Goal: Task Accomplishment & Management: Complete application form

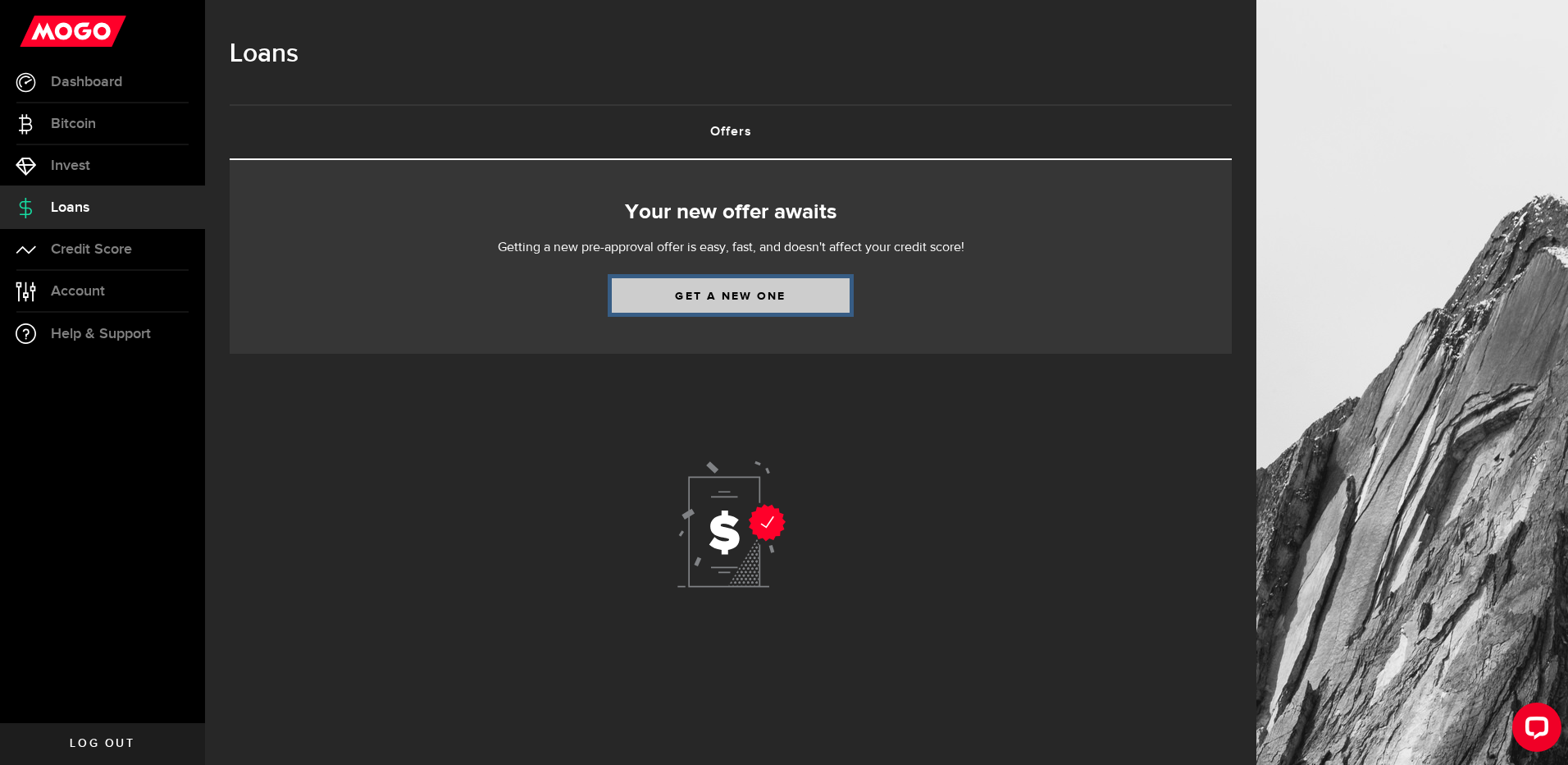
click at [740, 296] on link "Get a new one" at bounding box center [731, 295] width 238 height 35
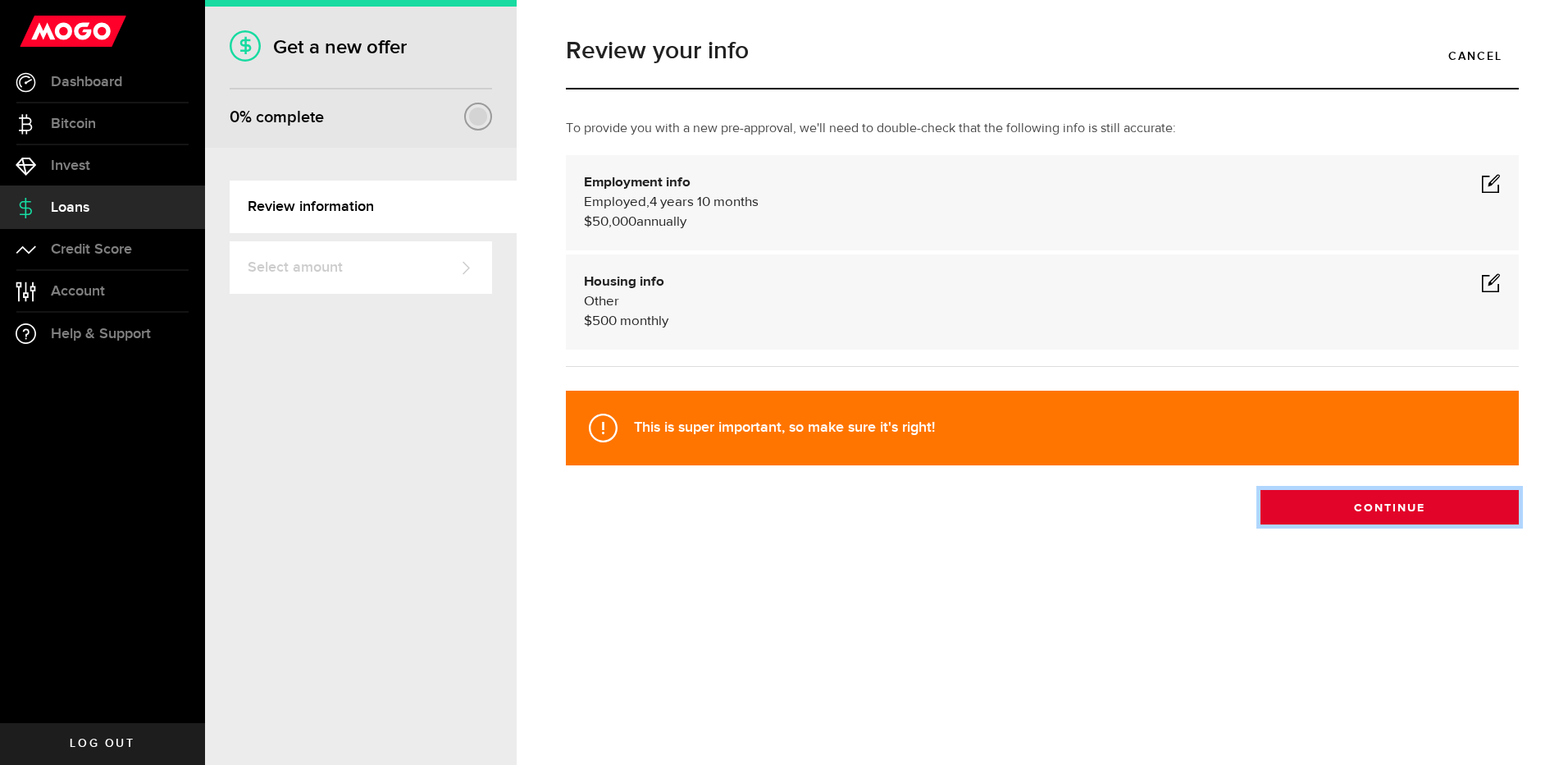
click at [1405, 503] on button "Continue" at bounding box center [1390, 506] width 259 height 35
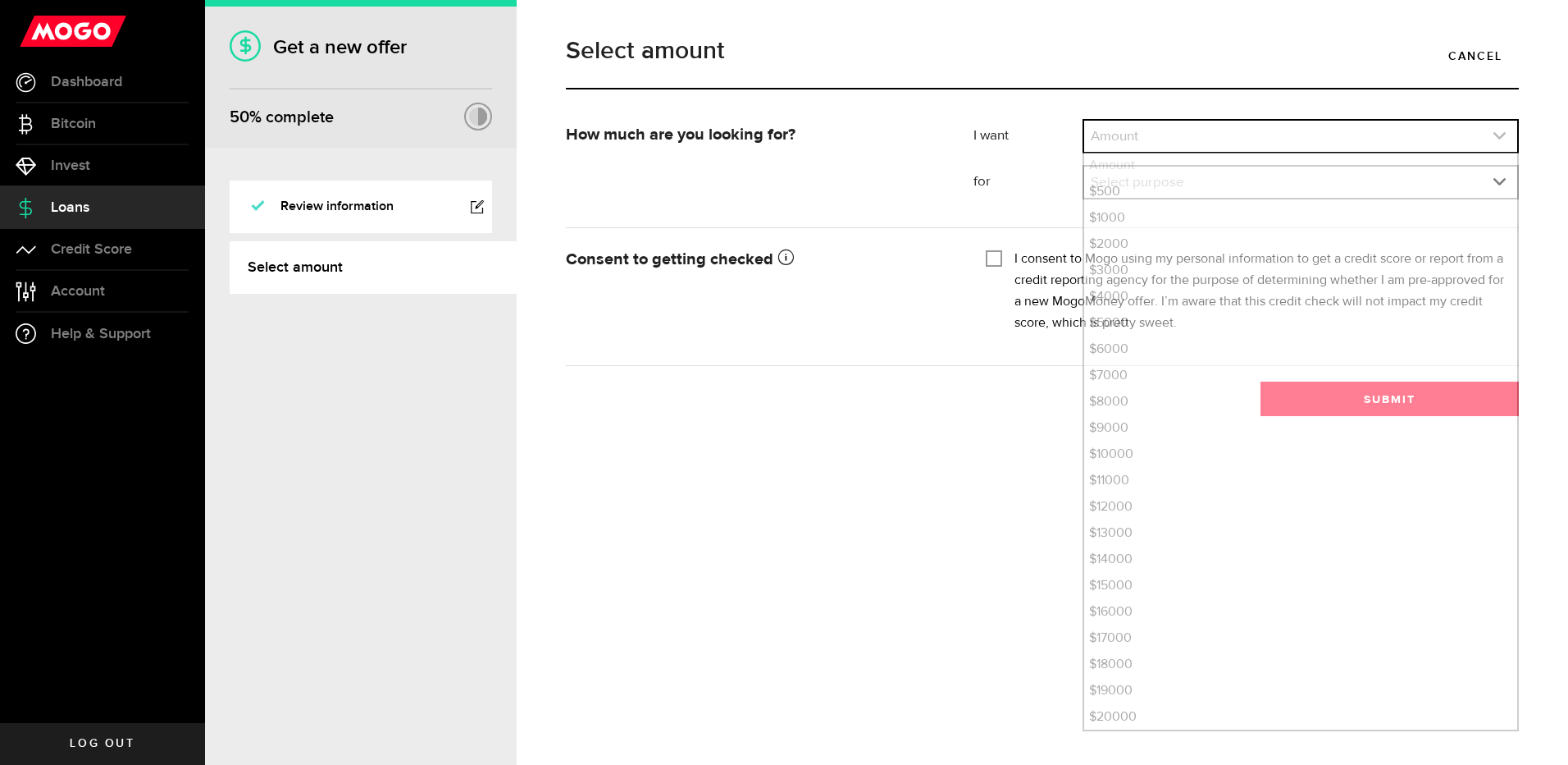
click at [1201, 137] on link "expand select" at bounding box center [1301, 136] width 433 height 31
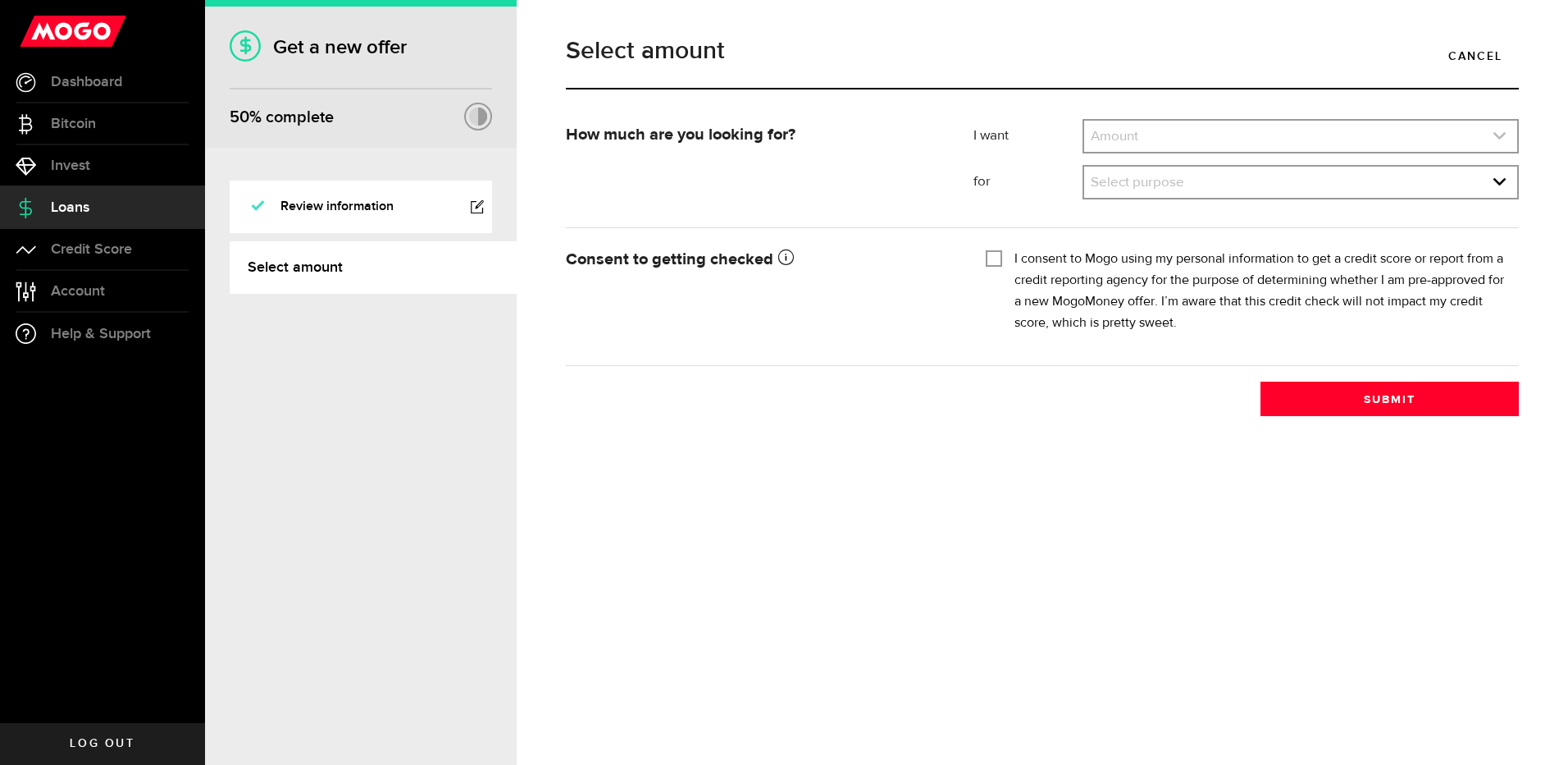
click at [1178, 146] on link "expand select" at bounding box center [1301, 136] width 433 height 31
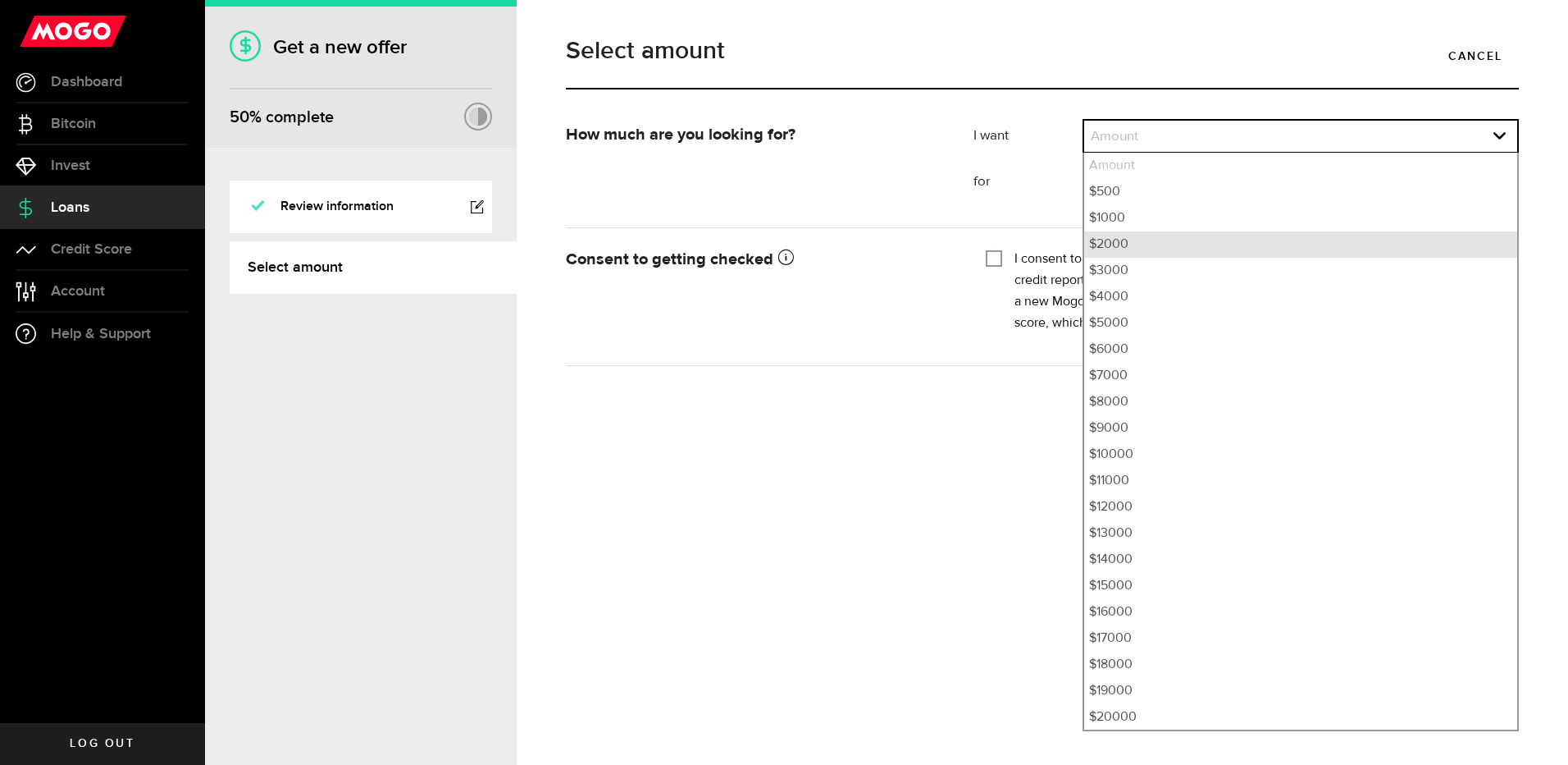
click at [1141, 250] on li "$2000" at bounding box center [1301, 244] width 433 height 26
select select "2000"
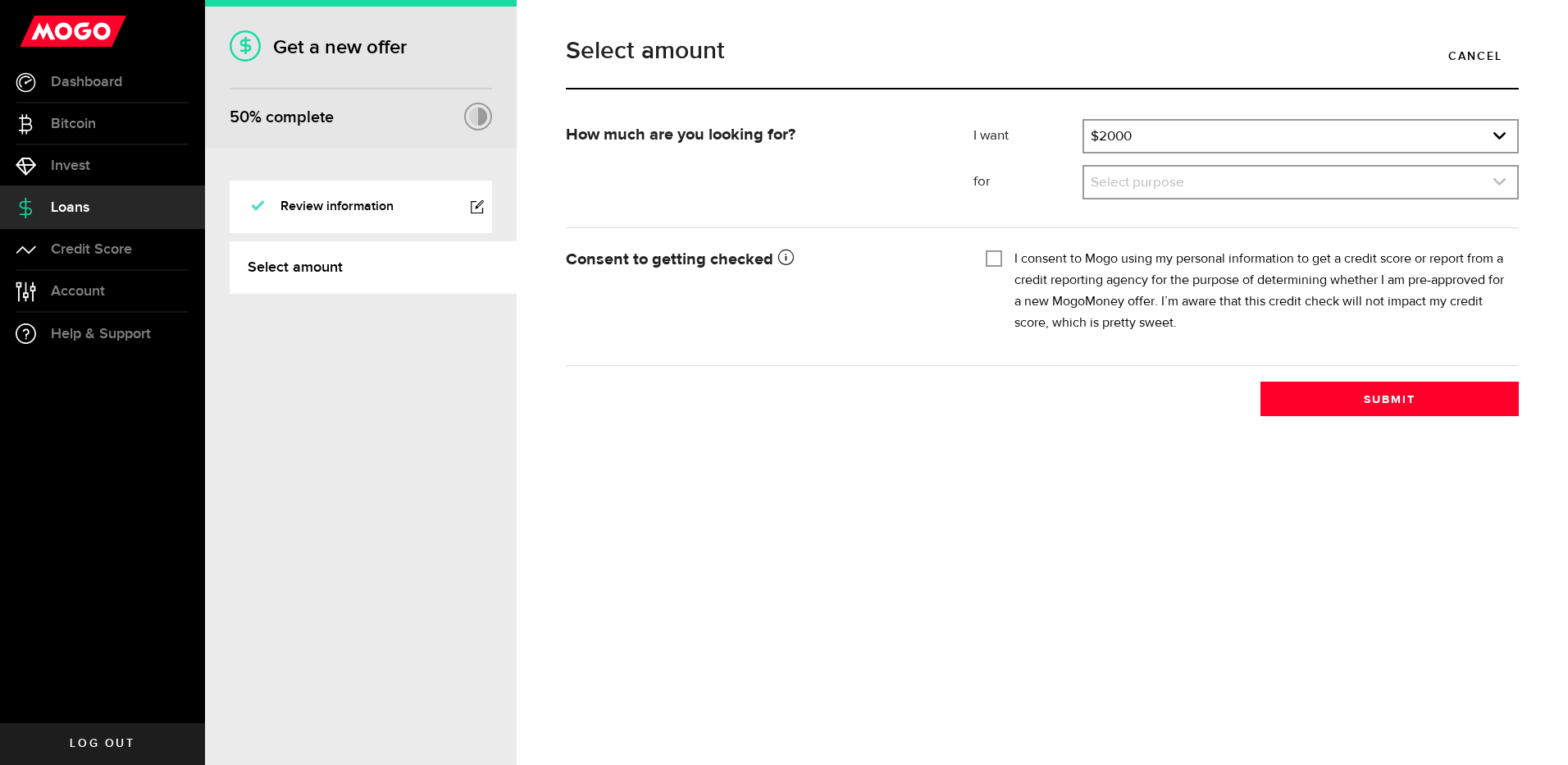
click at [1152, 184] on link "expand select" at bounding box center [1301, 181] width 433 height 31
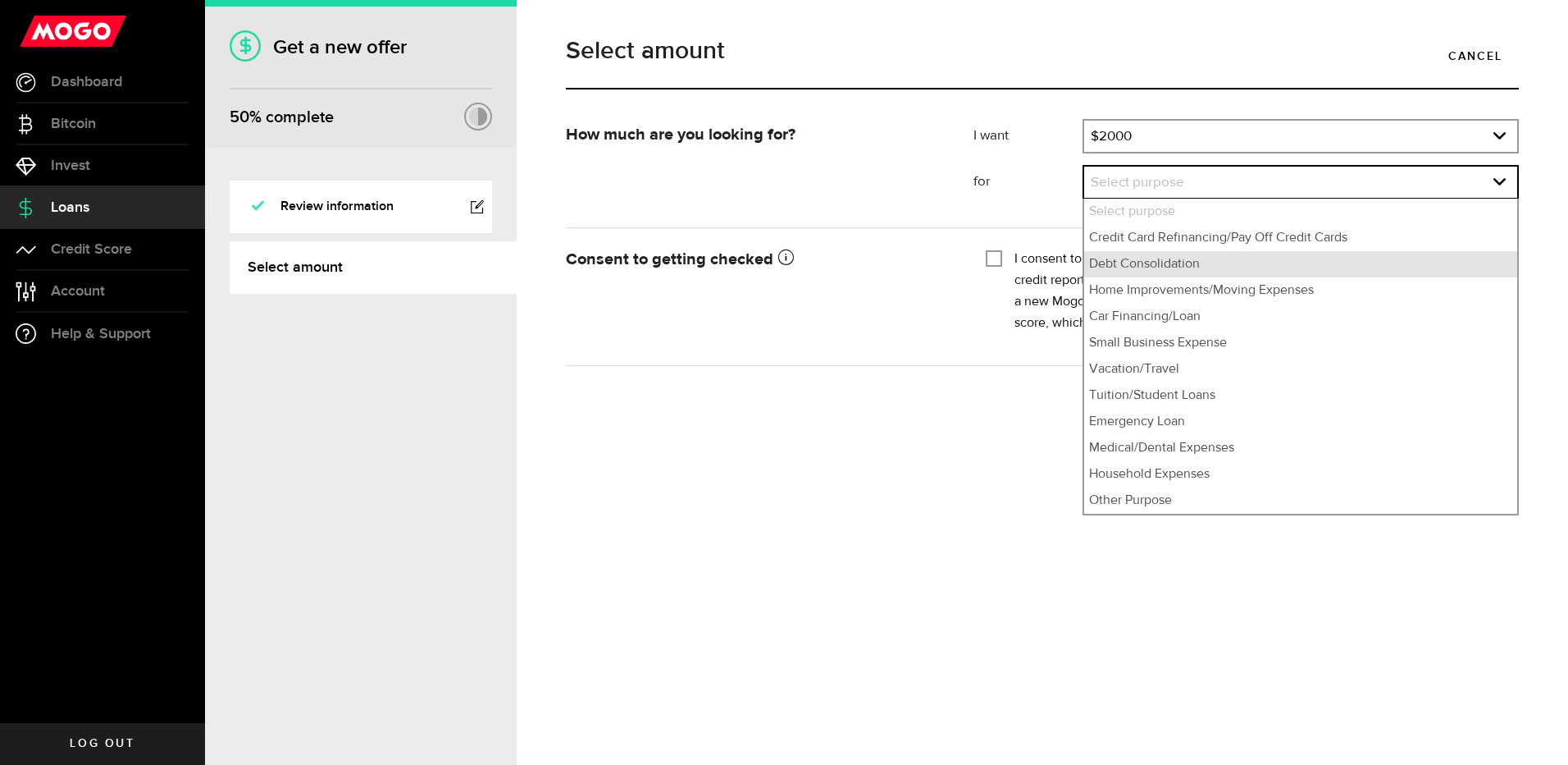
click at [1166, 271] on li "Debt Consolidation" at bounding box center [1301, 264] width 433 height 26
select select "Debt Consolidation"
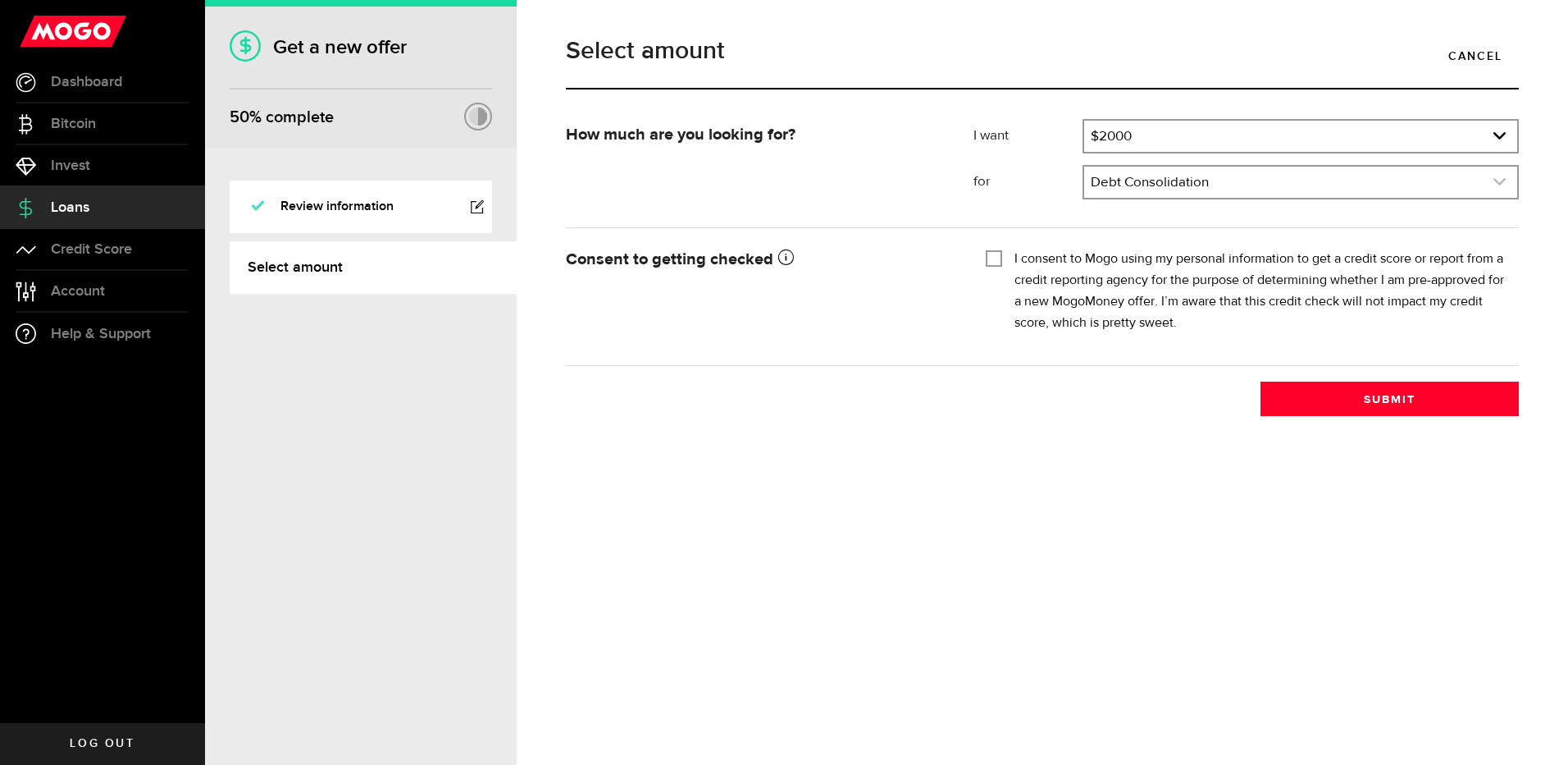
click at [1218, 187] on link "expand select" at bounding box center [1301, 181] width 433 height 31
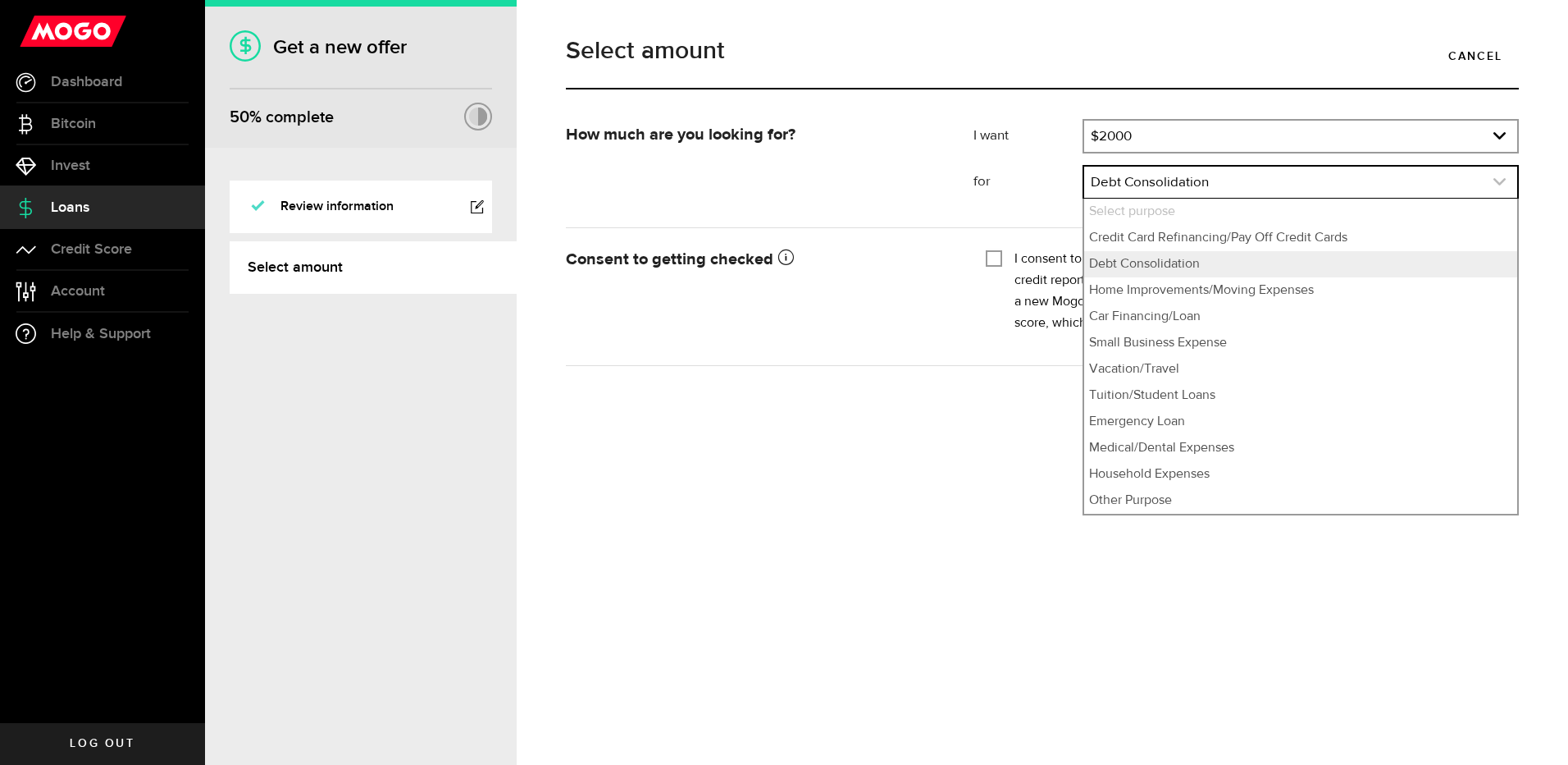
click at [1218, 187] on link "expand select" at bounding box center [1301, 181] width 433 height 31
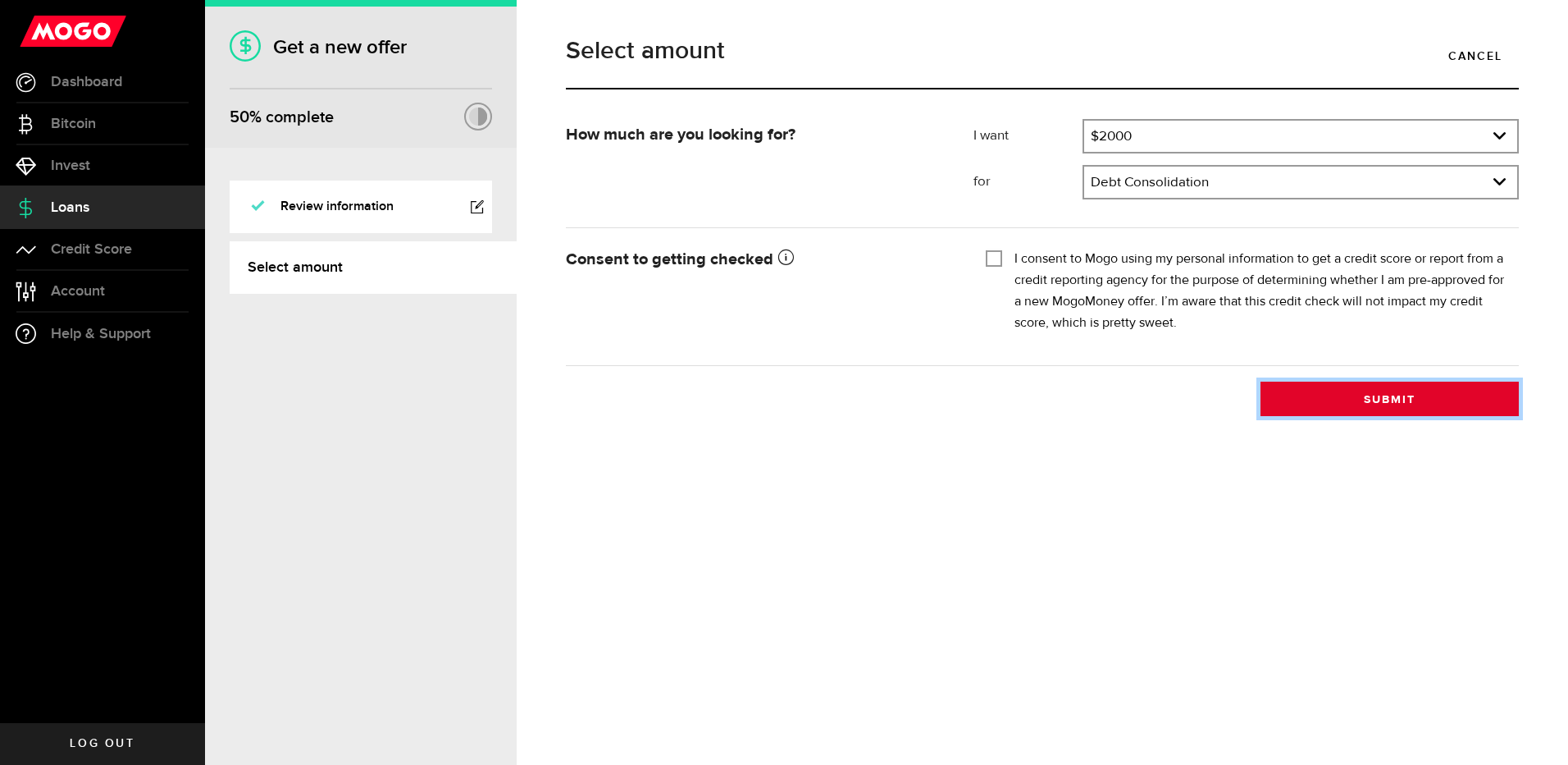
click at [1377, 398] on button "Submit" at bounding box center [1390, 398] width 259 height 35
